Goal: Task Accomplishment & Management: Use online tool/utility

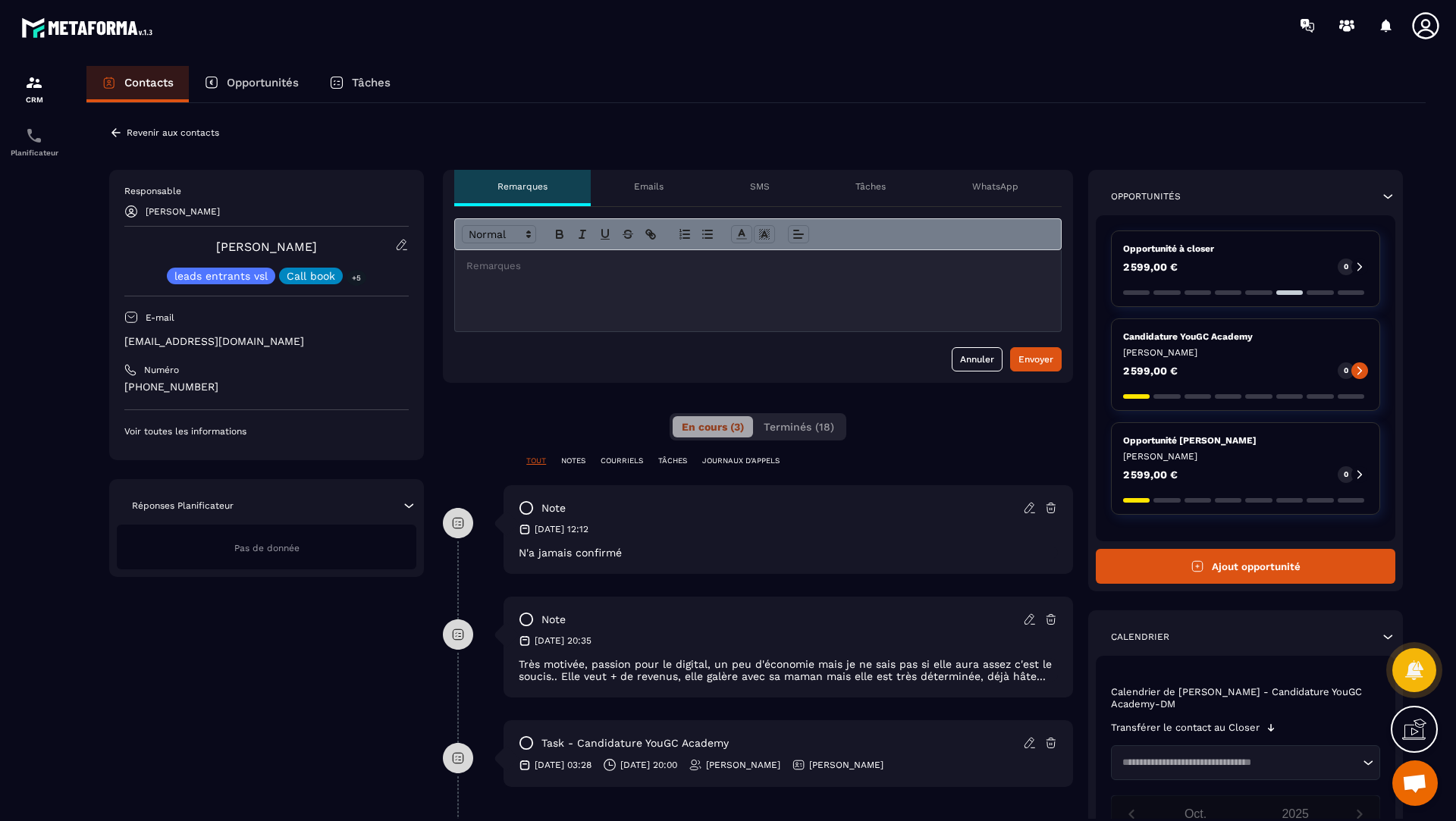
scroll to position [601, 0]
drag, startPoint x: 330, startPoint y: 254, endPoint x: 199, endPoint y: 241, distance: 131.6
click at [199, 241] on div "[PERSON_NAME] leads entrants vsl Call book +5" at bounding box center [267, 261] width 284 height 47
copy link "[PERSON_NAME]"
drag, startPoint x: 317, startPoint y: 343, endPoint x: 126, endPoint y: 335, distance: 191.2
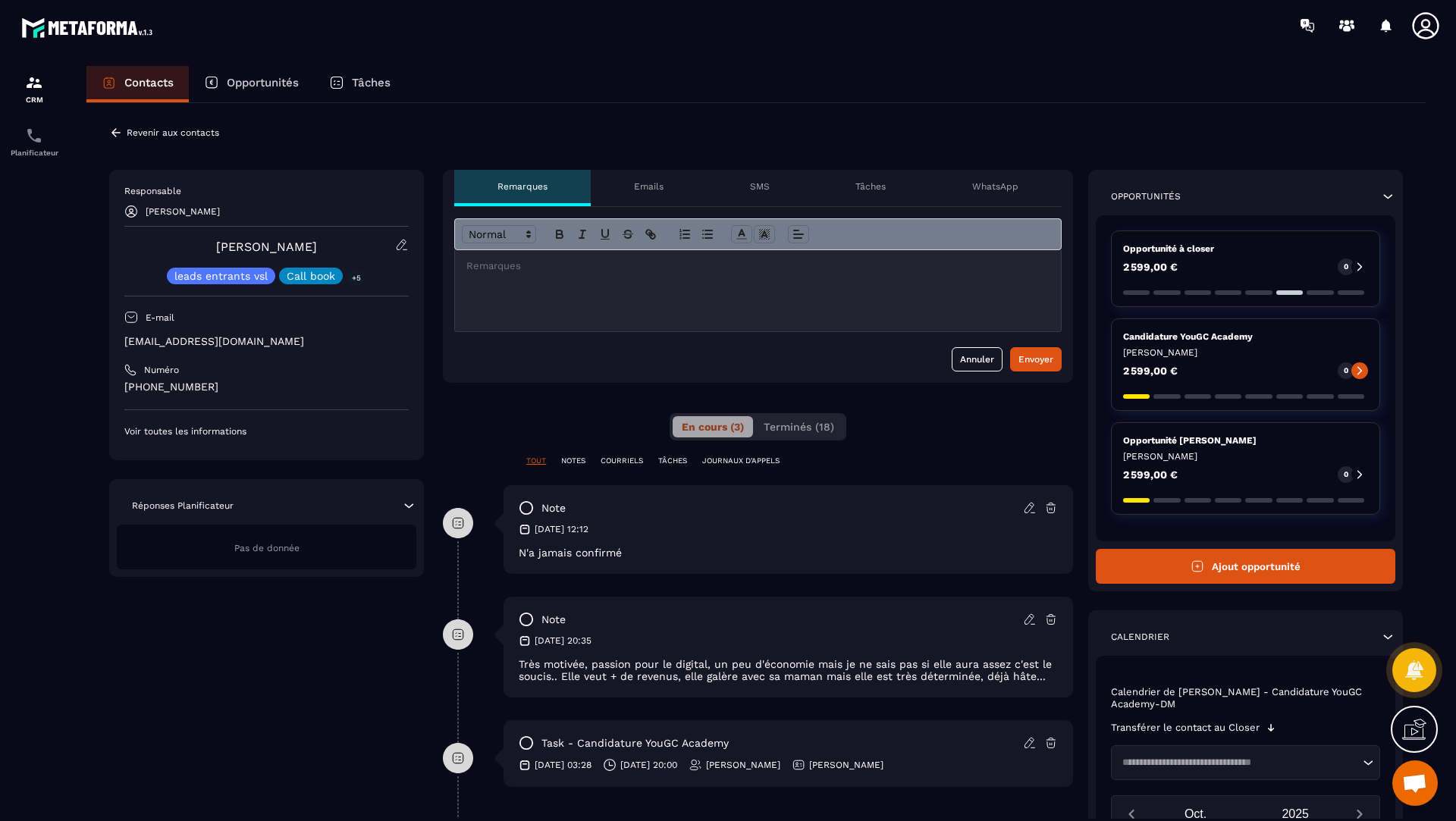
click at [126, 336] on p "[EMAIL_ADDRESS][DOMAIN_NAME]" at bounding box center [267, 342] width 284 height 15
copy p "[EMAIL_ADDRESS][DOMAIN_NAME]"
click at [24, 135] on div "Planificateur" at bounding box center [34, 141] width 60 height 30
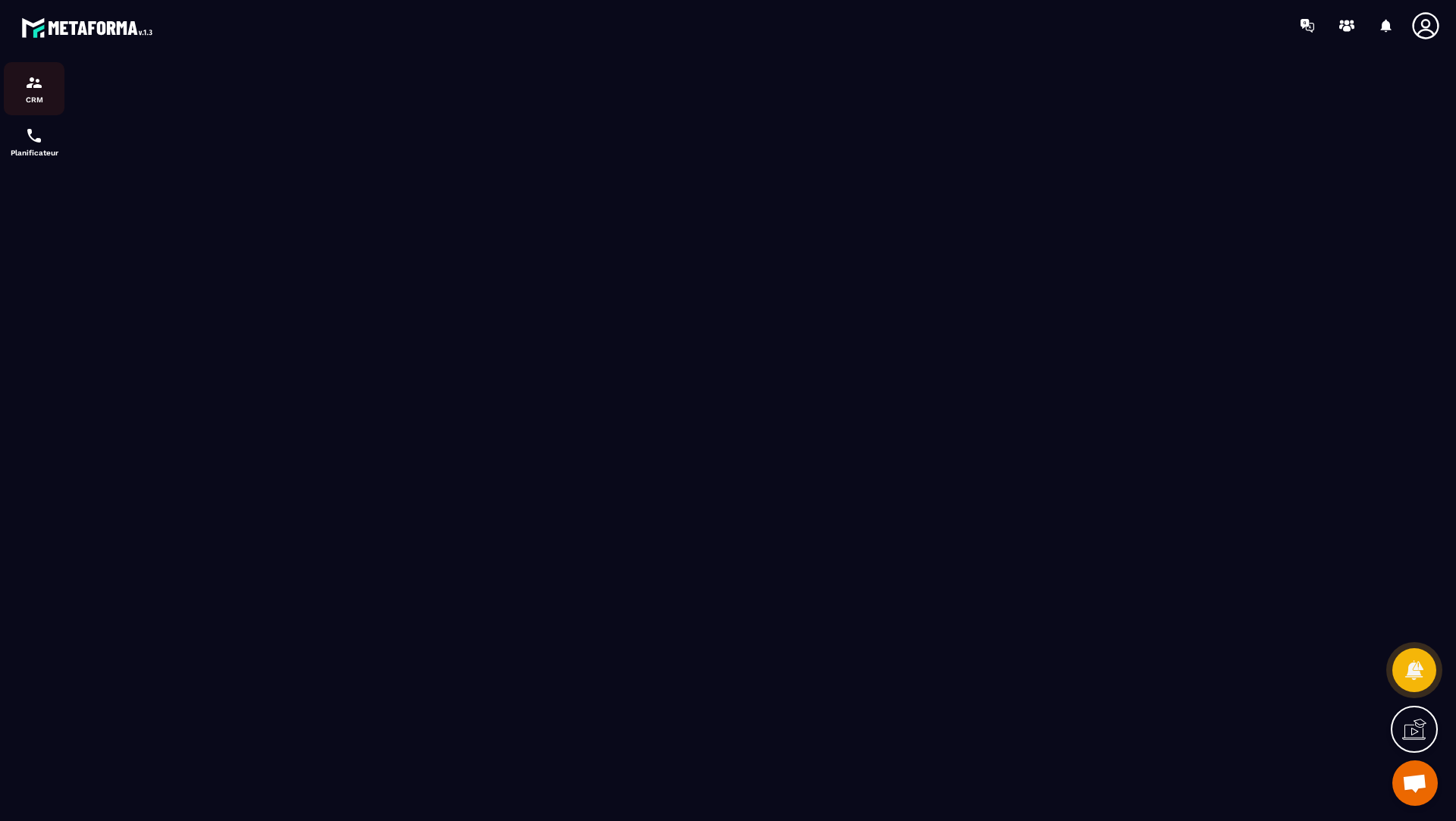
click at [34, 84] on img at bounding box center [34, 83] width 18 height 18
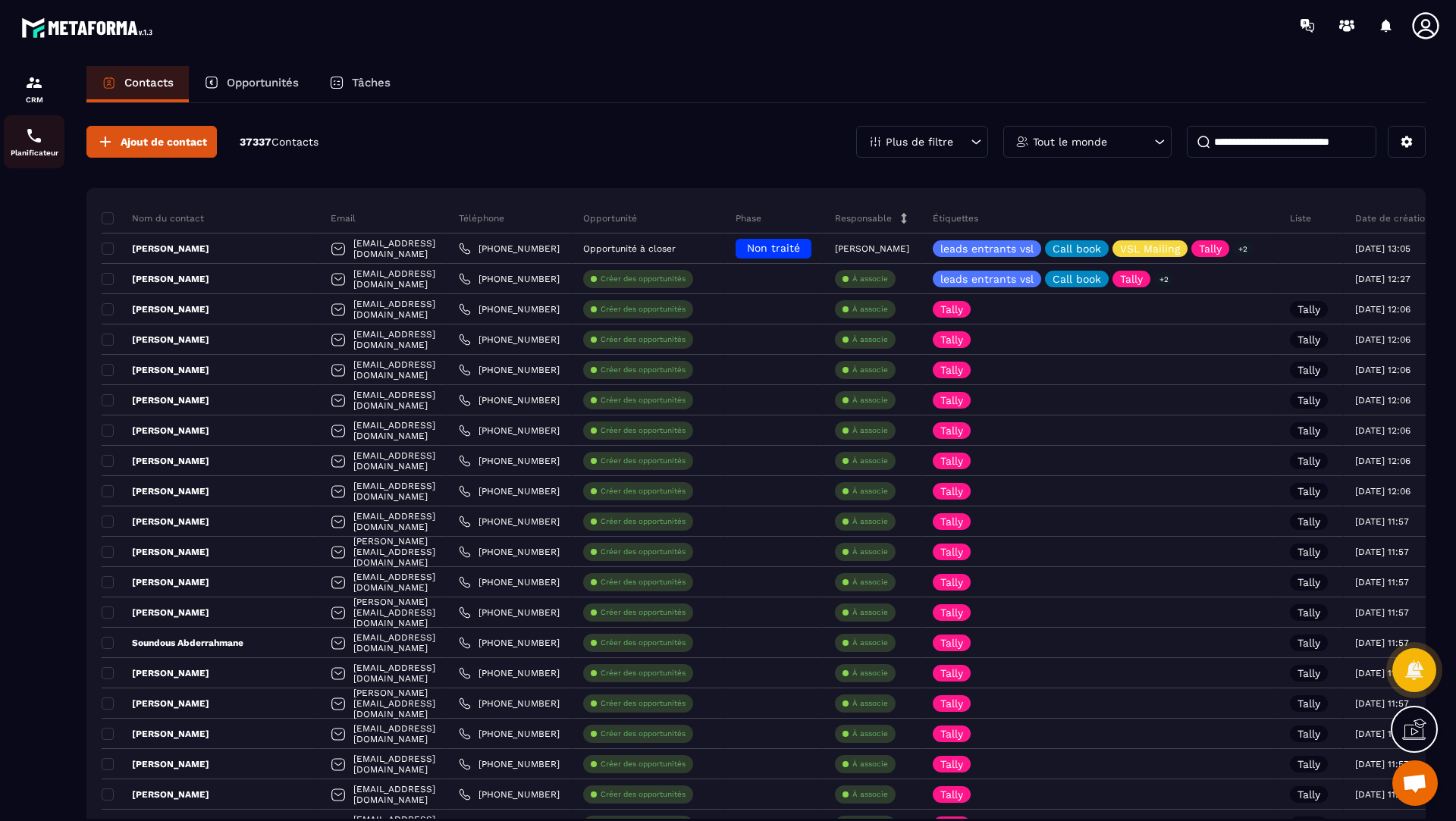
click at [33, 132] on img at bounding box center [34, 136] width 18 height 18
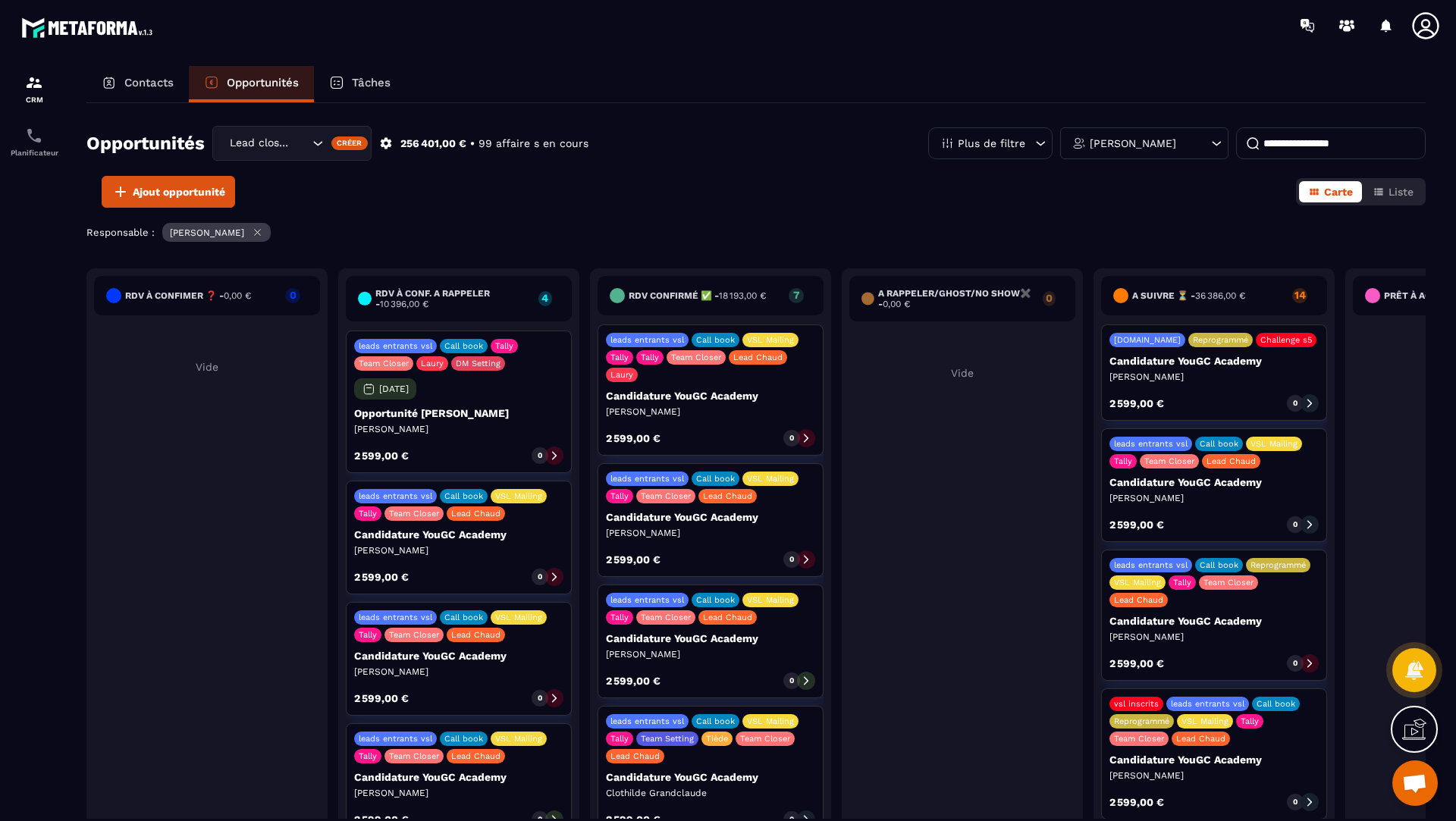
scroll to position [601, 0]
click at [23, 151] on p "Planificateur" at bounding box center [34, 153] width 60 height 8
